Goal: Task Accomplishment & Management: Use online tool/utility

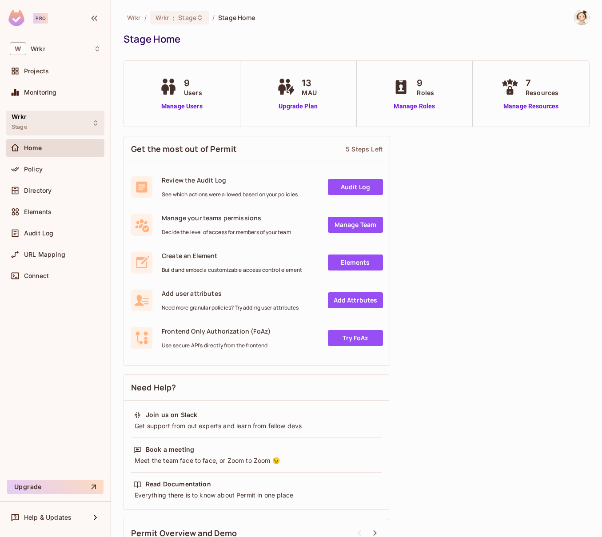
click at [94, 123] on icon at bounding box center [95, 123] width 7 height 7
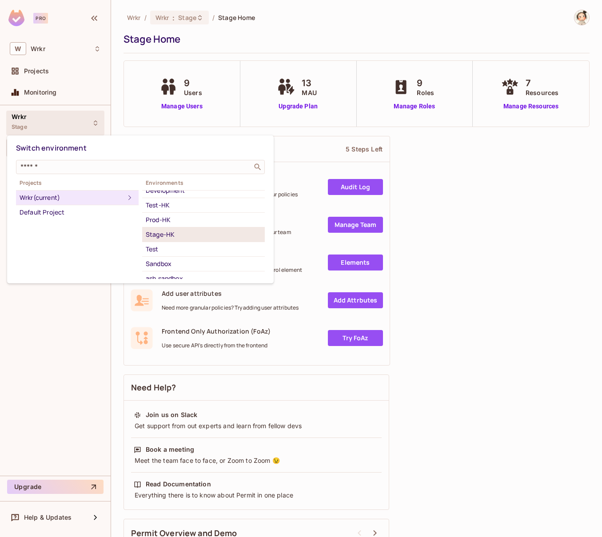
scroll to position [32, 0]
click at [174, 239] on div "Test" at bounding box center [204, 238] width 116 height 11
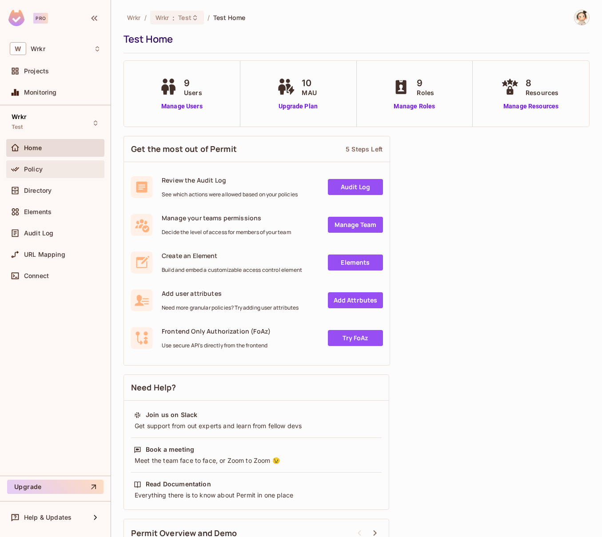
click at [35, 170] on span "Policy" at bounding box center [33, 169] width 19 height 7
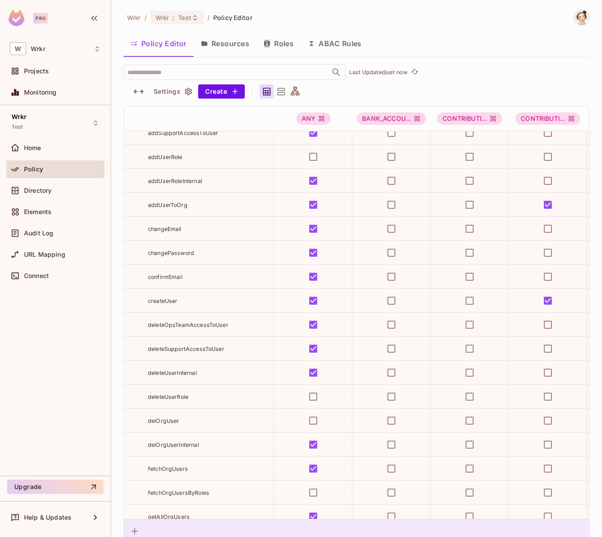
scroll to position [7849, 0]
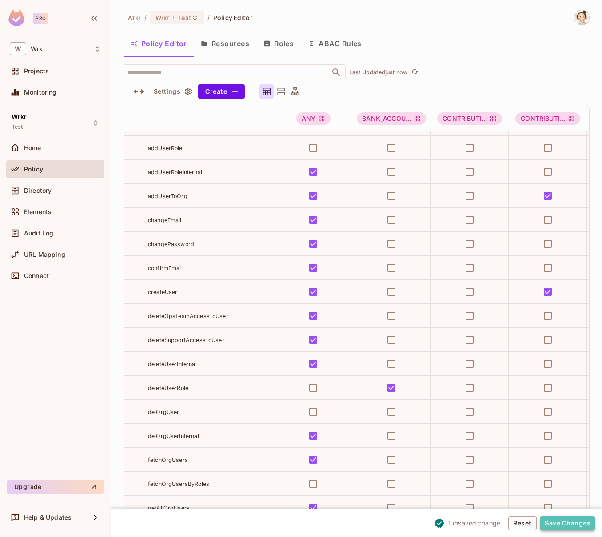
click at [570, 524] on button "Save Changes" at bounding box center [568, 524] width 55 height 14
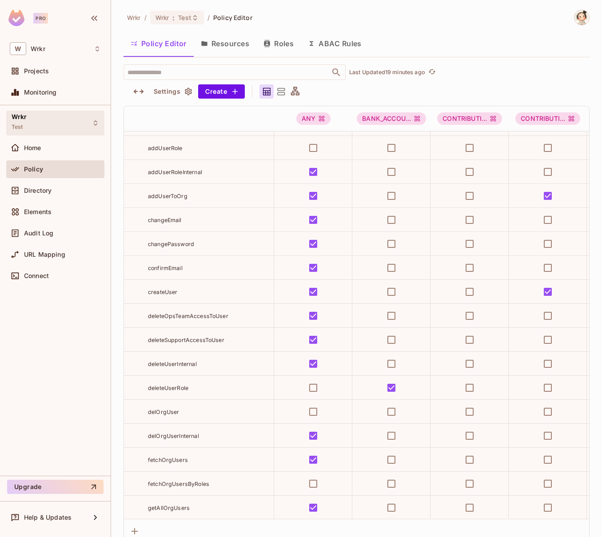
click at [97, 125] on icon at bounding box center [95, 123] width 7 height 7
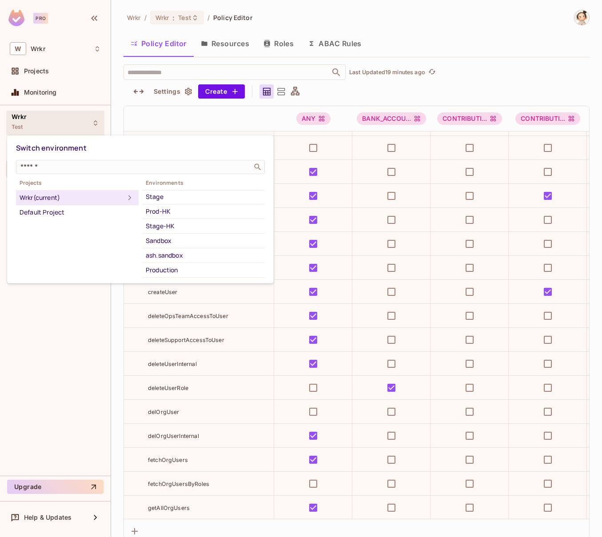
scroll to position [60, 0]
click at [393, 388] on div at bounding box center [301, 268] width 602 height 537
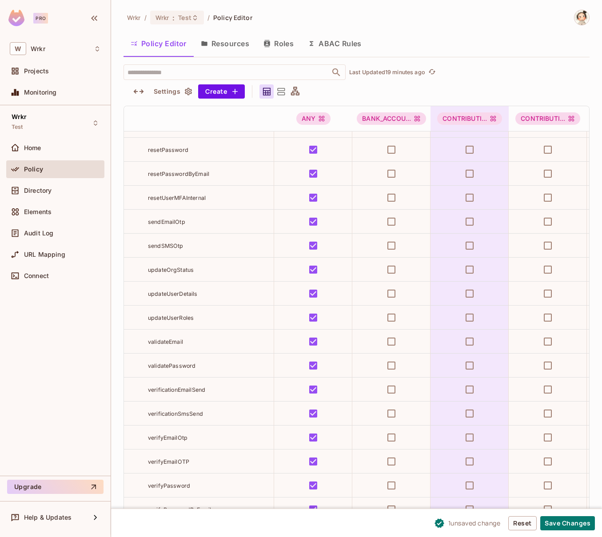
scroll to position [9111, 0]
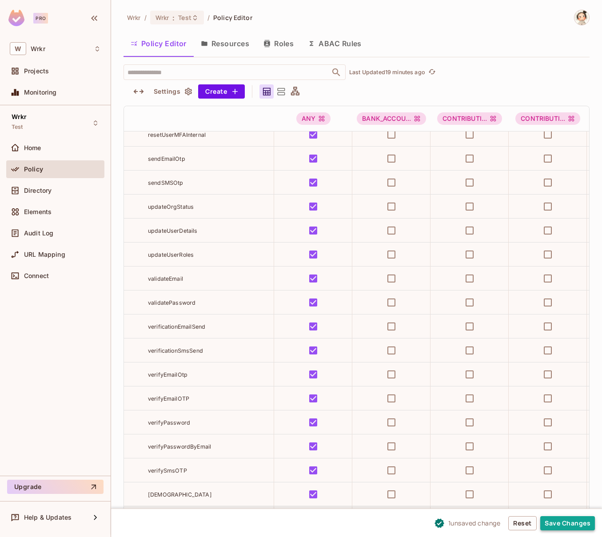
click at [562, 522] on button "Save Changes" at bounding box center [568, 524] width 55 height 14
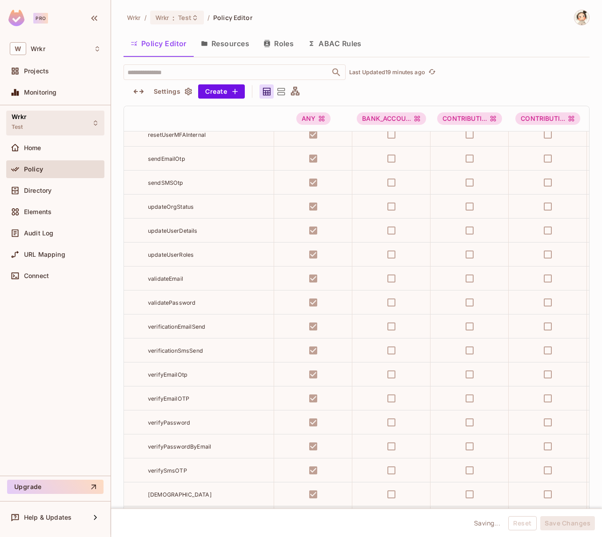
click at [97, 124] on icon at bounding box center [95, 123] width 7 height 7
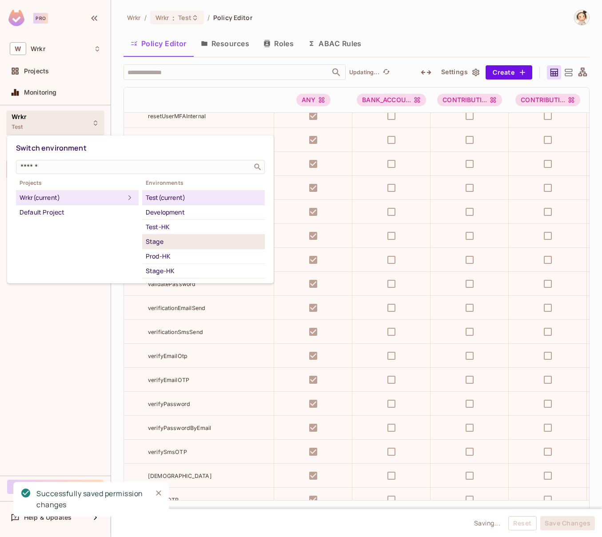
click at [186, 246] on div "Stage" at bounding box center [204, 242] width 116 height 11
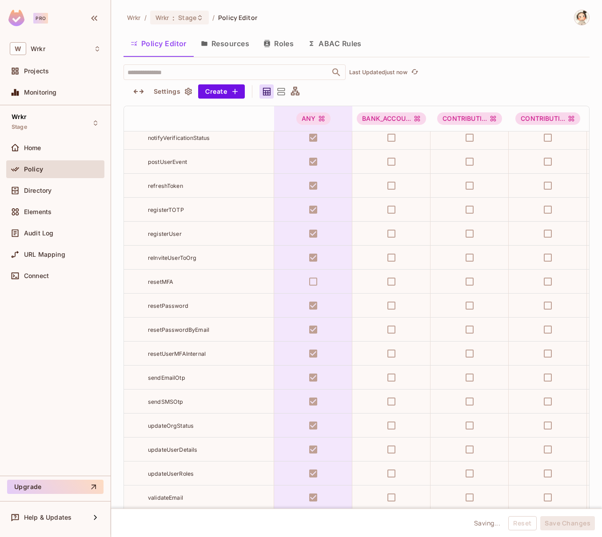
scroll to position [7946, 0]
